Goal: Check status: Check status

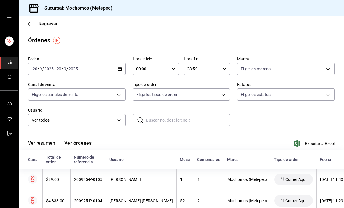
click at [119, 67] on icon "button" at bounding box center [120, 69] width 4 height 4
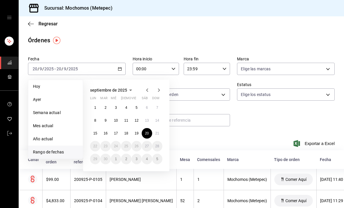
click at [158, 133] on abbr "21" at bounding box center [158, 133] width 4 height 4
click at [160, 133] on button "21" at bounding box center [157, 133] width 10 height 11
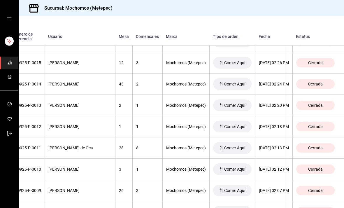
scroll to position [1257, 60]
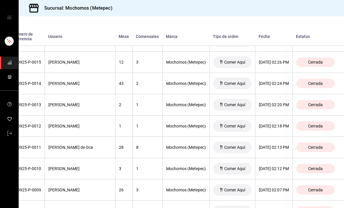
click at [276, 147] on div "[DATE] 02:13 PM" at bounding box center [274, 147] width 30 height 5
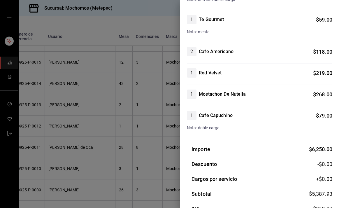
scroll to position [717, 0]
click at [143, 173] on div at bounding box center [172, 104] width 344 height 208
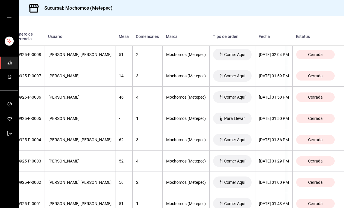
scroll to position [9, 0]
click at [274, 158] on th "[DATE] 01:29 PM" at bounding box center [273, 161] width 37 height 21
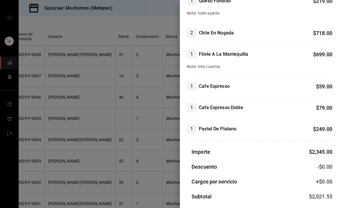
scroll to position [220, 0]
click at [131, 174] on div at bounding box center [172, 104] width 344 height 208
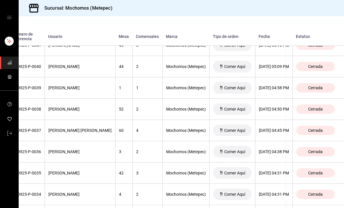
scroll to position [722, 65]
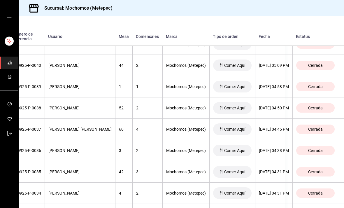
click at [273, 103] on th "[DATE] 04:50 PM" at bounding box center [273, 107] width 37 height 21
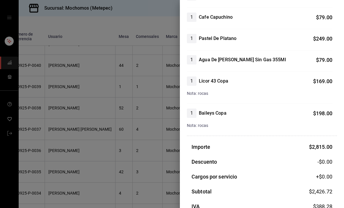
scroll to position [233, 0]
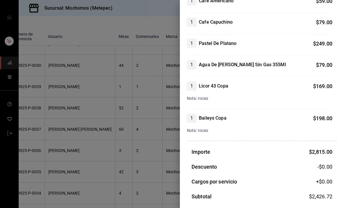
click at [133, 162] on div at bounding box center [172, 104] width 344 height 208
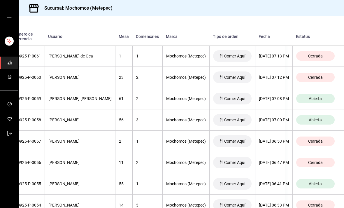
scroll to position [283, 65]
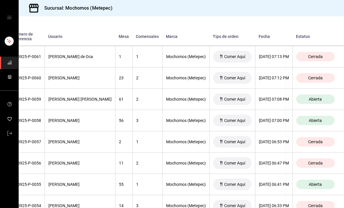
click at [276, 118] on div "[DATE] 07:00 PM" at bounding box center [274, 120] width 30 height 5
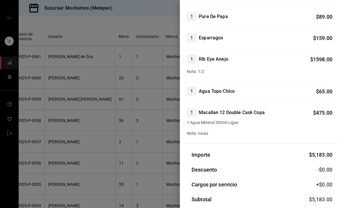
scroll to position [244, 0]
click at [146, 174] on div at bounding box center [172, 104] width 344 height 208
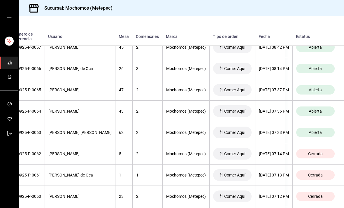
scroll to position [164, 65]
click at [266, 105] on th "[DATE] 07:36 PM" at bounding box center [273, 111] width 37 height 21
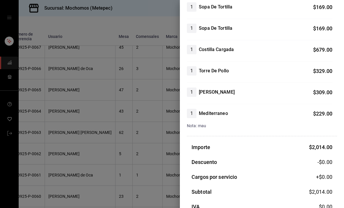
scroll to position [164, 0]
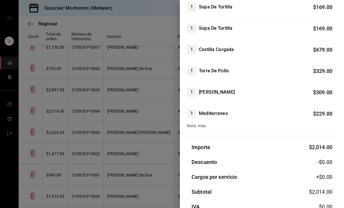
click at [143, 171] on div at bounding box center [172, 104] width 344 height 208
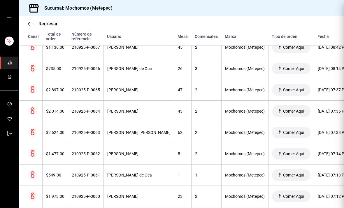
scroll to position [0, 0]
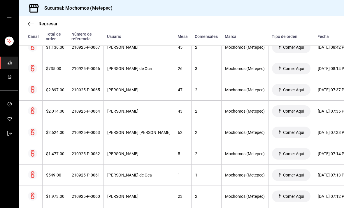
click at [158, 171] on th "[PERSON_NAME] de Oca" at bounding box center [139, 175] width 71 height 21
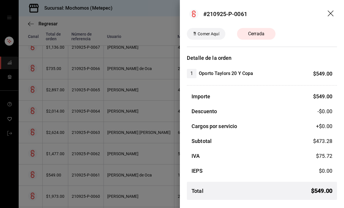
click at [143, 169] on div at bounding box center [172, 104] width 344 height 208
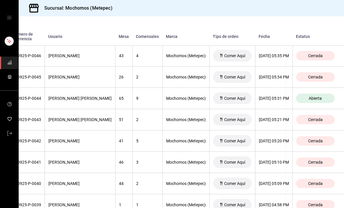
scroll to position [603, 64]
click at [271, 173] on th "[DATE] 05:09 PM" at bounding box center [273, 183] width 37 height 21
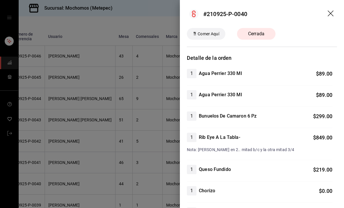
click at [148, 168] on div at bounding box center [172, 104] width 344 height 208
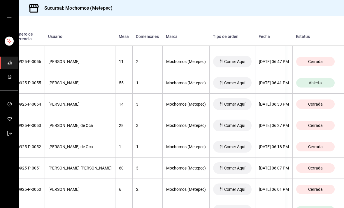
scroll to position [384, 65]
click at [272, 81] on div "[DATE] 06:41 PM" at bounding box center [274, 83] width 30 height 5
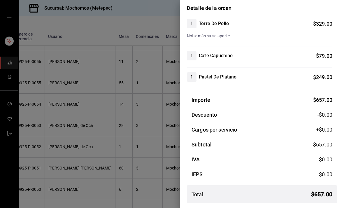
scroll to position [50, 0]
click at [124, 152] on div at bounding box center [172, 104] width 344 height 208
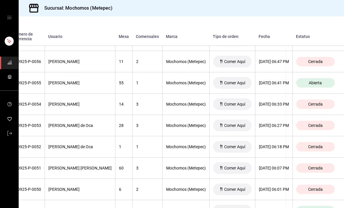
click at [263, 80] on th "[DATE] 06:41 PM" at bounding box center [273, 82] width 37 height 21
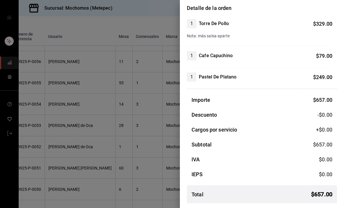
scroll to position [50, 0]
click at [138, 173] on div at bounding box center [172, 104] width 344 height 208
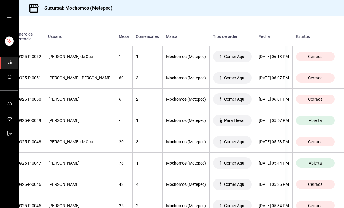
scroll to position [475, 60]
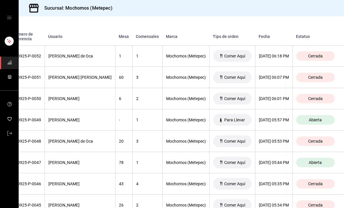
click at [273, 72] on th "[DATE] 06:07 PM" at bounding box center [273, 77] width 37 height 21
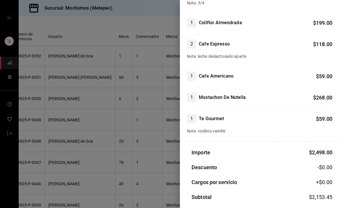
scroll to position [242, 0]
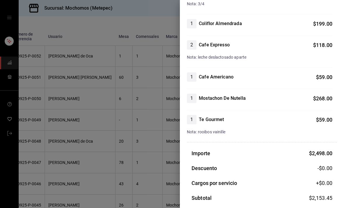
click at [149, 190] on div at bounding box center [172, 104] width 344 height 208
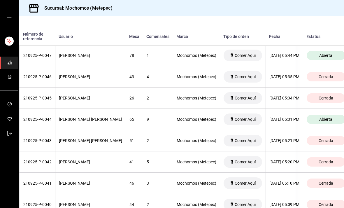
scroll to position [583, 48]
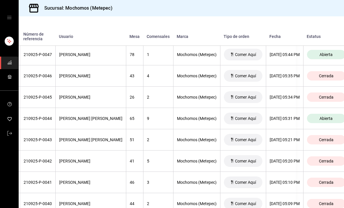
click at [288, 108] on th "[DATE] 05:31 PM" at bounding box center [284, 118] width 37 height 21
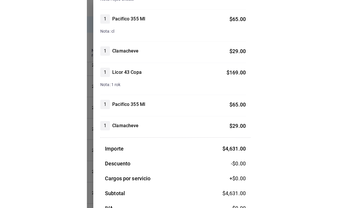
scroll to position [9, 0]
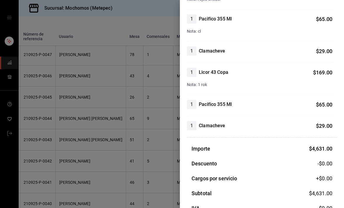
click at [150, 172] on div at bounding box center [172, 104] width 344 height 208
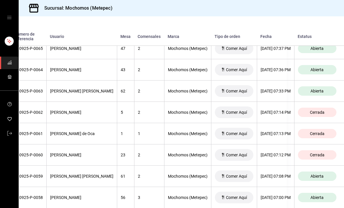
scroll to position [206, 57]
click at [270, 174] on div "[DATE] 07:08 PM" at bounding box center [276, 176] width 30 height 5
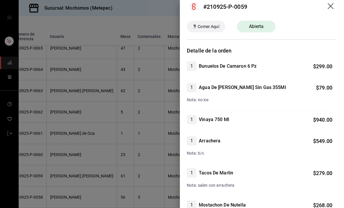
scroll to position [4, 0]
